Goal: Task Accomplishment & Management: Manage account settings

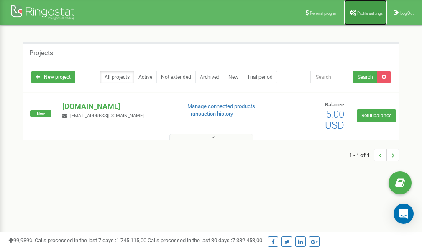
click at [373, 13] on span "Profile settings" at bounding box center [371, 13] width 26 height 5
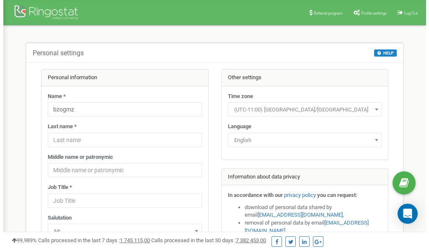
scroll to position [42, 0]
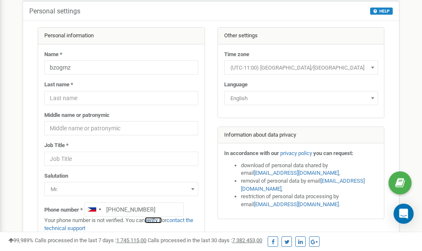
click at [157, 221] on link "verify it" at bounding box center [153, 220] width 17 height 6
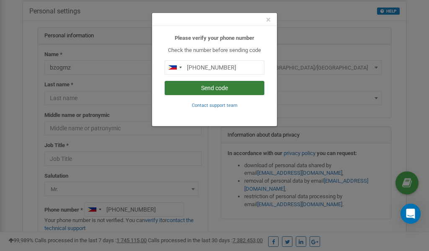
click at [215, 88] on button "Send code" at bounding box center [215, 88] width 100 height 14
